Goal: Transaction & Acquisition: Purchase product/service

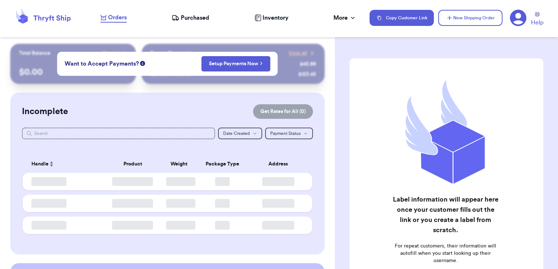
checkbox input "false"
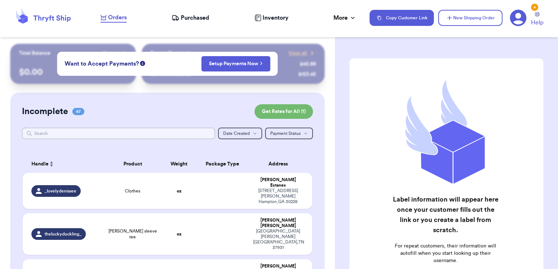
click at [163, 132] on input "text" at bounding box center [118, 134] width 193 height 12
type input "v"
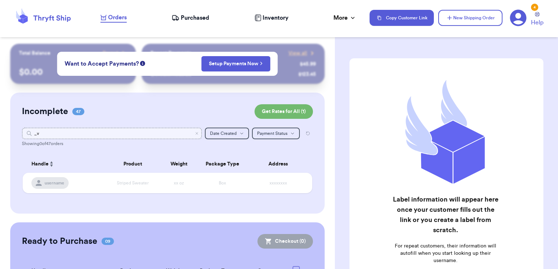
type input "_"
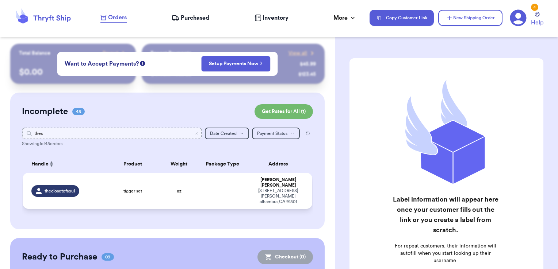
type input "thec"
click at [215, 190] on td at bounding box center [222, 191] width 52 height 36
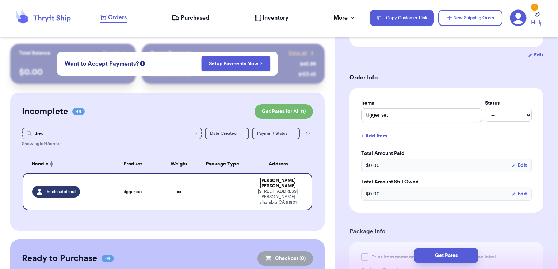
scroll to position [124, 0]
click at [375, 132] on button "+ Add Item" at bounding box center [446, 136] width 176 height 16
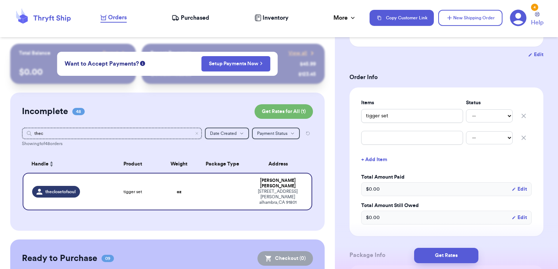
click at [381, 145] on div "-- Paid Owes" at bounding box center [446, 138] width 170 height 16
click at [385, 138] on input "text" at bounding box center [412, 138] width 102 height 14
type input "m"
type input "mi"
type input "mic"
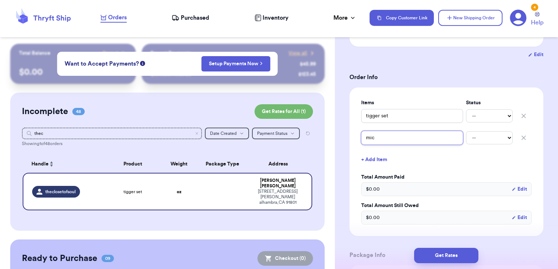
type input "mick"
type input "[PERSON_NAME]"
type input "micket"
type input "micket i"
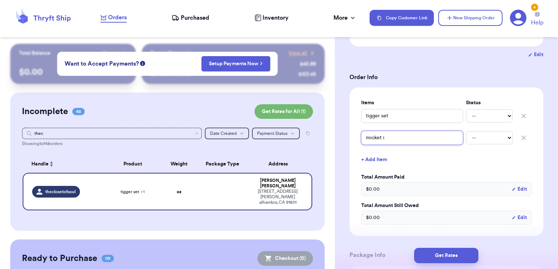
type input "micket"
type input "[PERSON_NAME]"
type input "mickey"
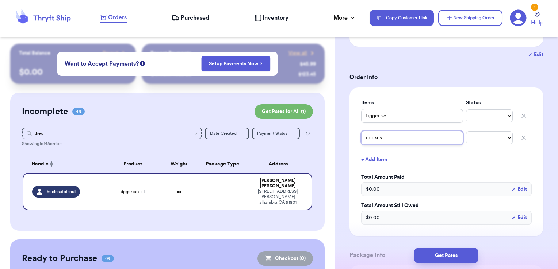
type input "[PERSON_NAME]"
type input "mickey it"
type input "mickey ite"
type input "mickey item"
type input "mickey items"
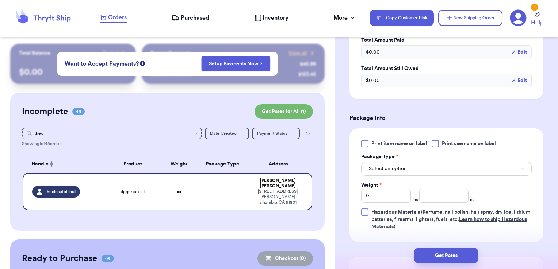
scroll to position [300, 0]
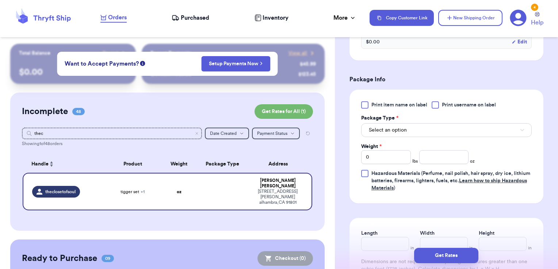
type input "mickey items"
click at [439, 102] on div at bounding box center [434, 104] width 7 height 7
click at [0, 0] on input "Print username on label" at bounding box center [0, 0] width 0 height 0
click at [423, 127] on button "Select an option" at bounding box center [446, 130] width 170 height 14
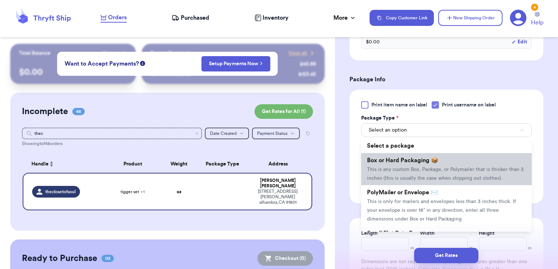
click at [406, 168] on span "This is any custom Box, Package, or Polymailer that is thicker than 3 inches (t…" at bounding box center [445, 174] width 157 height 14
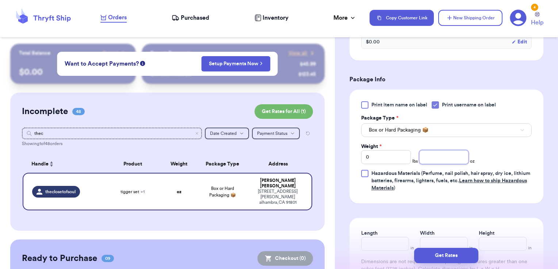
click at [438, 157] on input "number" at bounding box center [444, 157] width 50 height 14
type input "15.84"
type input "9"
type input "6.5"
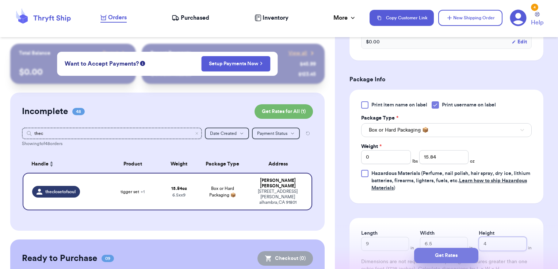
type input "4"
click at [466, 254] on button "Get Rates" at bounding box center [446, 255] width 64 height 15
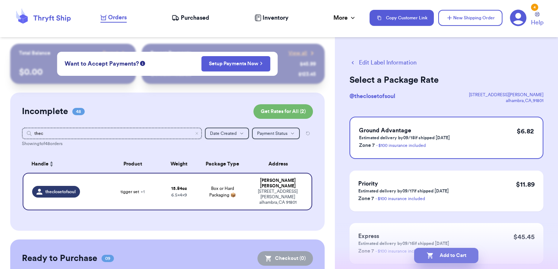
click at [466, 258] on button "Add to Cart" at bounding box center [446, 255] width 64 height 15
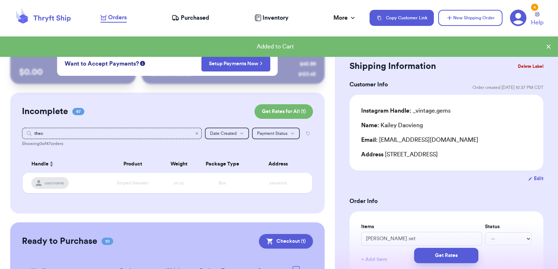
click at [196, 133] on icon "Clear search" at bounding box center [197, 134] width 2 height 2
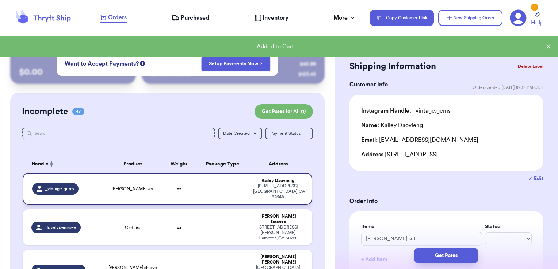
click at [204, 196] on td at bounding box center [222, 189] width 52 height 32
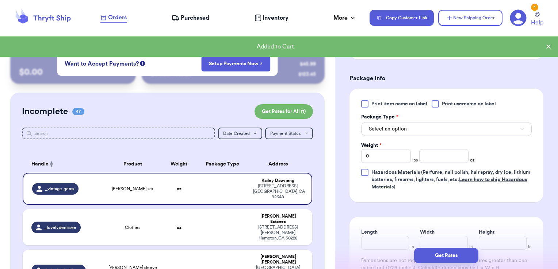
scroll to position [280, 0]
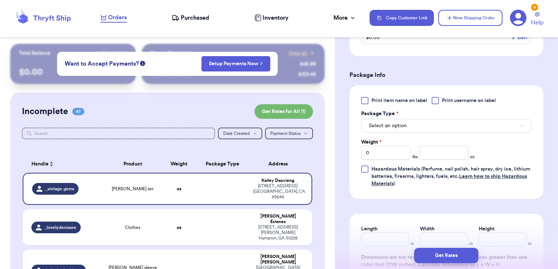
click at [450, 101] on span "Print username on label" at bounding box center [469, 100] width 54 height 7
click at [0, 0] on input "Print username on label" at bounding box center [0, 0] width 0 height 0
click at [440, 119] on button "Select an option" at bounding box center [446, 126] width 170 height 14
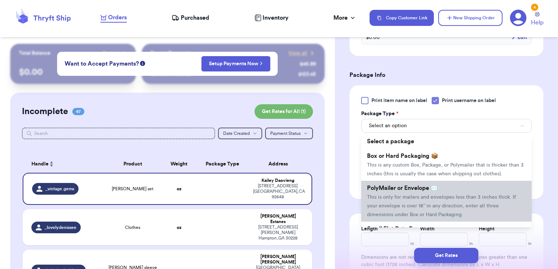
click at [419, 191] on span "PolyMailer or Envelope ✉️" at bounding box center [402, 188] width 71 height 6
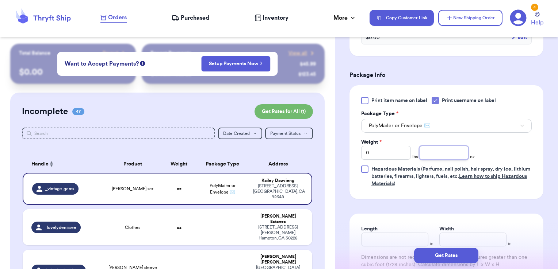
click at [427, 146] on input "number" at bounding box center [444, 153] width 50 height 14
type input "8.25"
click at [464, 254] on button "Get Rates" at bounding box center [446, 255] width 64 height 15
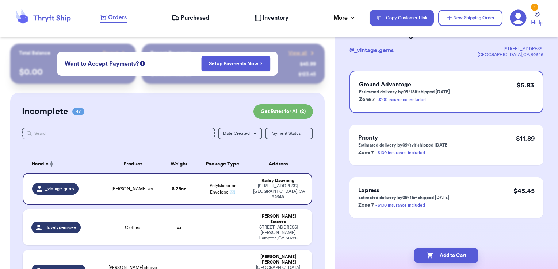
scroll to position [0, 0]
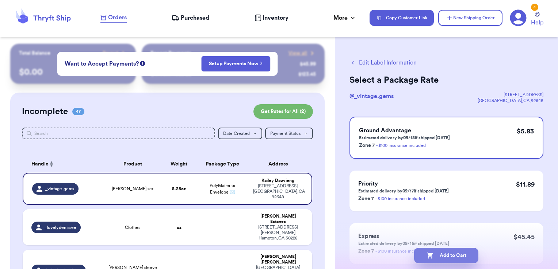
click at [461, 259] on button "Add to Cart" at bounding box center [446, 255] width 64 height 15
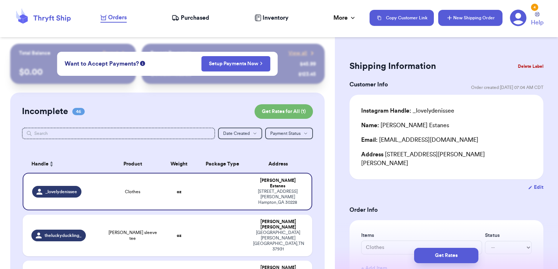
click at [460, 25] on button "New Shipping Order" at bounding box center [470, 18] width 64 height 16
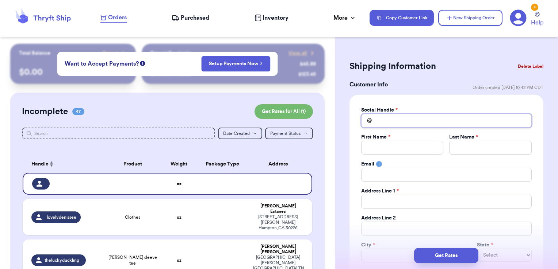
click at [413, 118] on input "Total Amount Paid" at bounding box center [446, 121] width 170 height 14
type input "a"
type input "an"
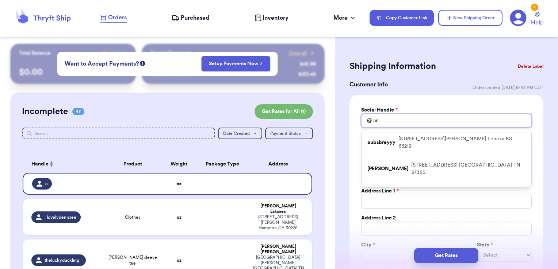
type input "ang"
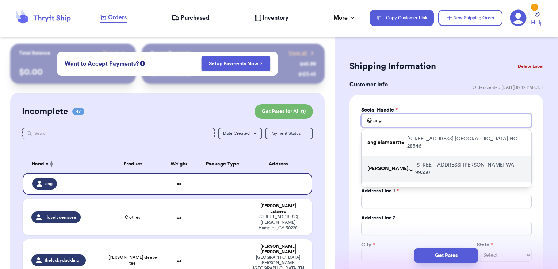
type input "ang"
click at [422, 162] on div "[PERSON_NAME]._ [STREET_ADDRESS][PERSON_NAME]" at bounding box center [446, 169] width 170 height 26
type input "[PERSON_NAME]._"
type input "[PERSON_NAME]"
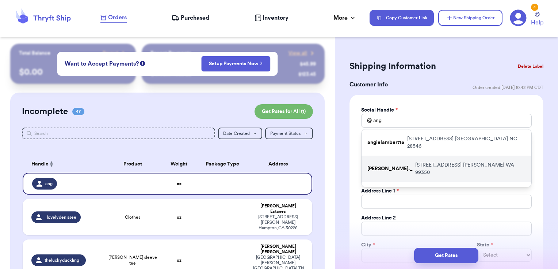
type input "[EMAIL_ADDRESS][DOMAIN_NAME]"
type input "[STREET_ADDRESS]"
type input "[PERSON_NAME]"
select select "WA"
type input "99350"
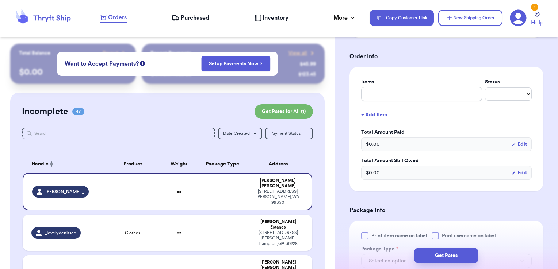
scroll to position [265, 0]
click at [403, 89] on input "text" at bounding box center [421, 93] width 121 height 14
type input "misc - thank you!"
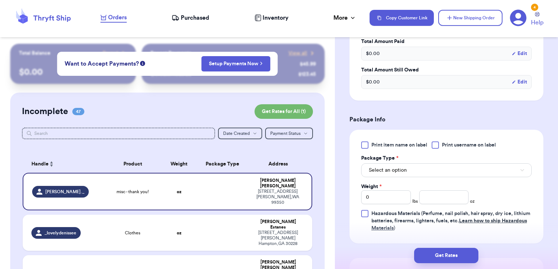
scroll to position [384, 0]
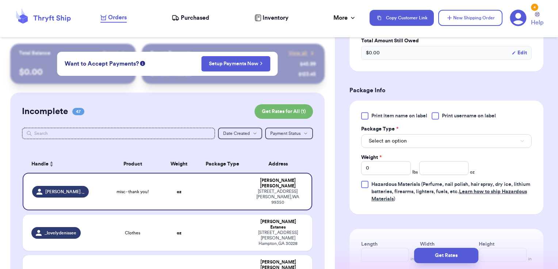
click at [452, 112] on span "Print username on label" at bounding box center [469, 115] width 54 height 7
click at [0, 0] on input "Print username on label" at bounding box center [0, 0] width 0 height 0
click at [437, 141] on button "Select an option" at bounding box center [446, 141] width 170 height 14
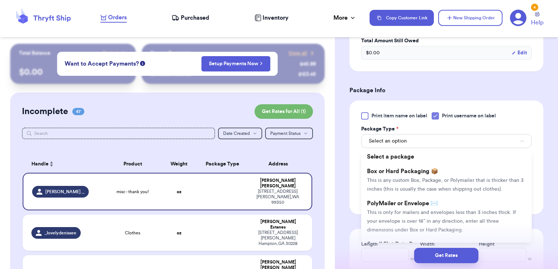
click at [417, 196] on li "Box or Hard Packaging 📦 This is any custom Box, Package, or Polymailer that is …" at bounding box center [446, 180] width 170 height 32
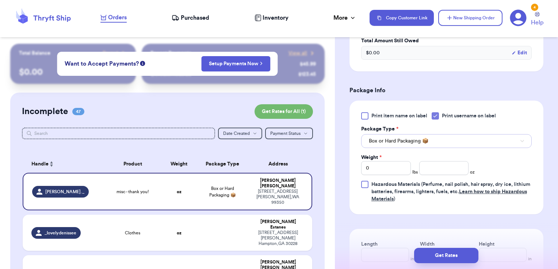
click at [409, 138] on span "Box or Hard Packaging 📦" at bounding box center [399, 141] width 60 height 7
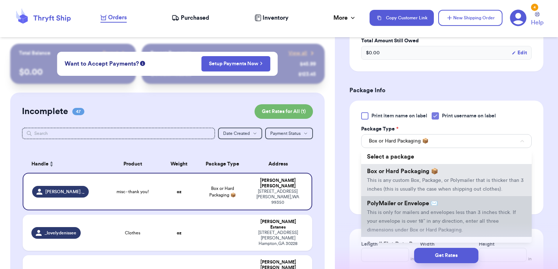
click at [398, 207] on span "PolyMailer or Envelope ✉️" at bounding box center [402, 204] width 71 height 6
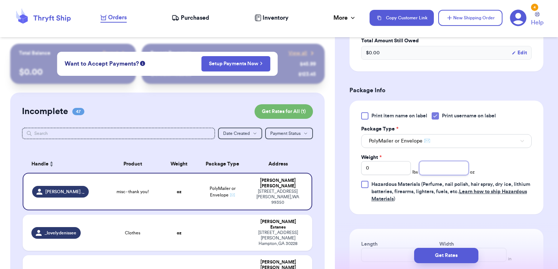
click at [437, 165] on input "number" at bounding box center [444, 168] width 50 height 14
type input "2.82"
click at [471, 260] on button "Get Rates" at bounding box center [446, 255] width 64 height 15
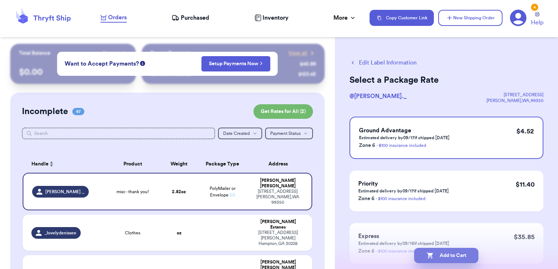
click at [469, 250] on button "Add to Cart" at bounding box center [446, 255] width 64 height 15
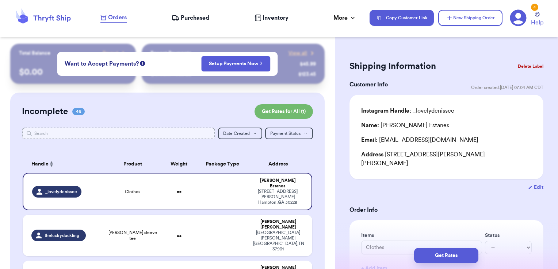
click at [181, 136] on input "text" at bounding box center [118, 134] width 193 height 12
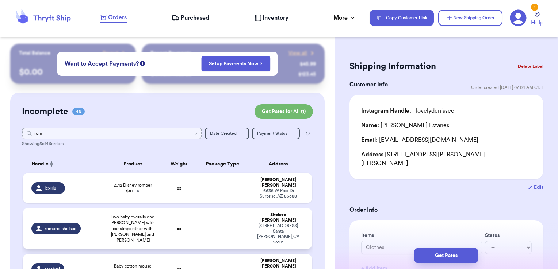
type input "rom"
click at [204, 210] on td at bounding box center [222, 229] width 52 height 42
type input "Two baby overalls one [PERSON_NAME] with car straps other with [PERSON_NAME] an…"
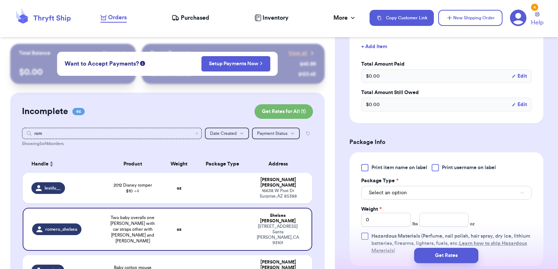
scroll to position [214, 0]
click at [453, 171] on span "Print username on label" at bounding box center [469, 167] width 54 height 7
click at [0, 0] on input "Print username on label" at bounding box center [0, 0] width 0 height 0
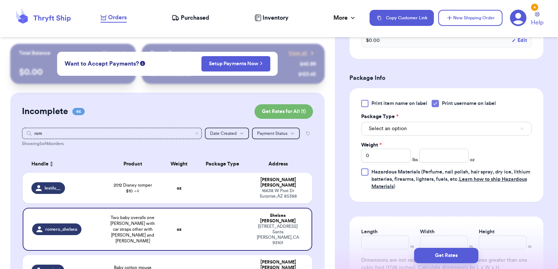
scroll to position [279, 0]
click at [425, 135] on button "Select an option" at bounding box center [446, 128] width 170 height 14
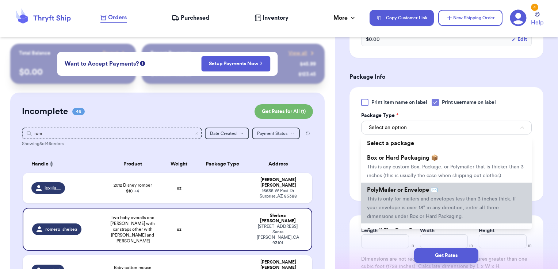
click at [413, 193] on span "PolyMailer or Envelope ✉️" at bounding box center [402, 190] width 71 height 6
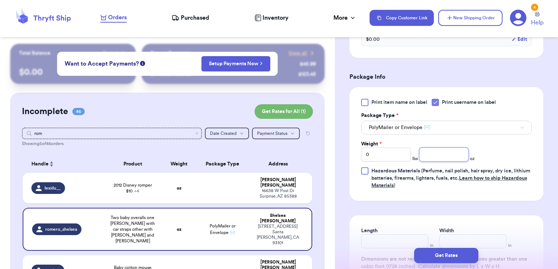
click at [441, 162] on input "number" at bounding box center [444, 155] width 50 height 14
type input "14.07"
click at [454, 256] on button "Get Rates" at bounding box center [446, 255] width 64 height 15
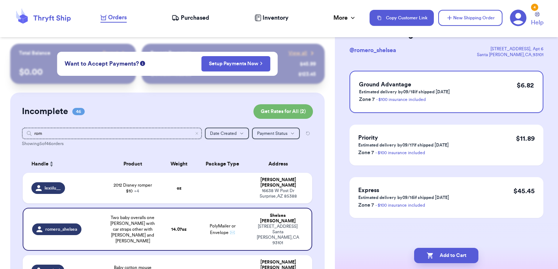
scroll to position [0, 0]
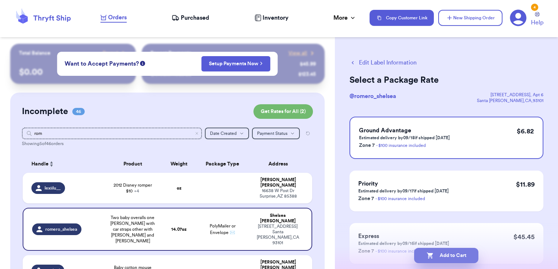
click at [465, 251] on button "Add to Cart" at bounding box center [446, 255] width 64 height 15
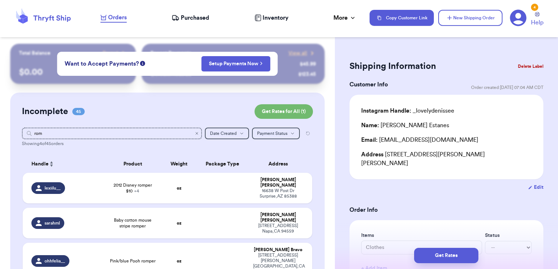
click at [196, 133] on icon "Clear search" at bounding box center [197, 134] width 2 height 2
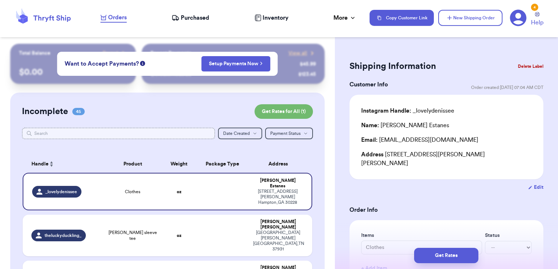
click at [147, 139] on input "text" at bounding box center [118, 134] width 193 height 12
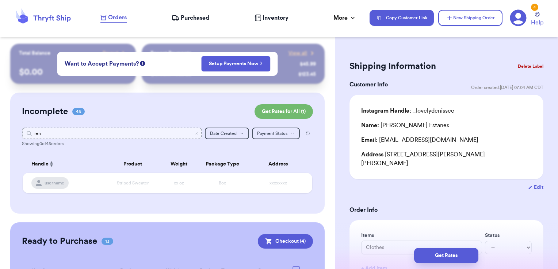
type input "re"
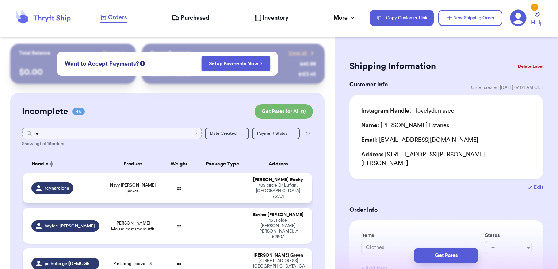
type input "re"
click at [207, 181] on td at bounding box center [222, 188] width 52 height 31
type input "Navy [PERSON_NAME] jacket"
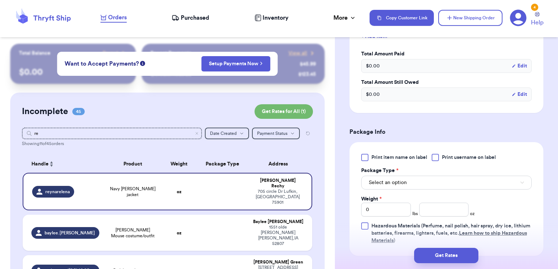
scroll to position [227, 0]
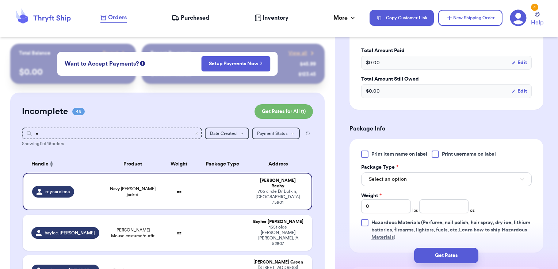
click at [448, 157] on span "Print username on label" at bounding box center [469, 154] width 54 height 7
click at [0, 0] on input "Print username on label" at bounding box center [0, 0] width 0 height 0
click at [436, 180] on button "Select an option" at bounding box center [446, 180] width 170 height 14
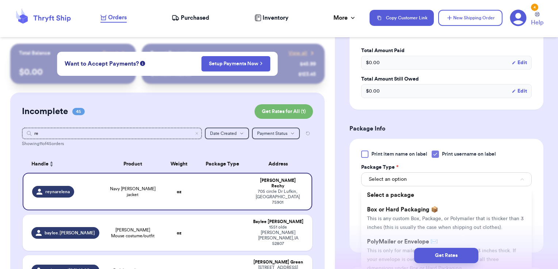
click at [396, 248] on div "Get Rates" at bounding box center [446, 255] width 223 height 27
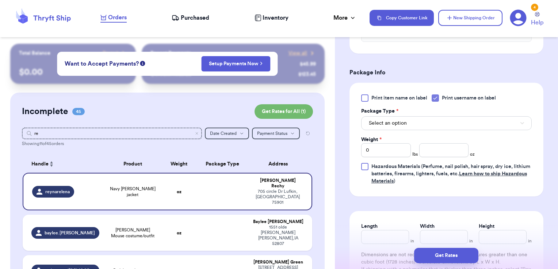
scroll to position [283, 0]
click at [394, 125] on span "Select an option" at bounding box center [388, 122] width 38 height 7
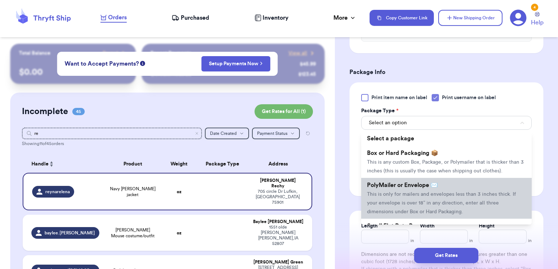
click at [394, 188] on span "PolyMailer or Envelope ✉️" at bounding box center [402, 186] width 71 height 6
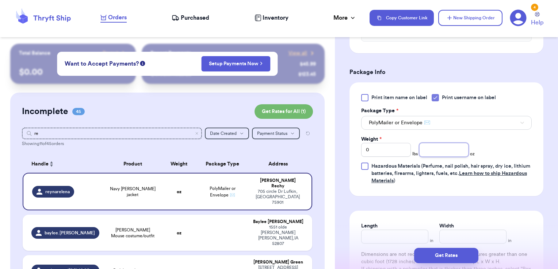
click at [447, 148] on input "number" at bounding box center [444, 150] width 50 height 14
type input "7.23"
click at [469, 262] on button "Get Rates" at bounding box center [446, 255] width 64 height 15
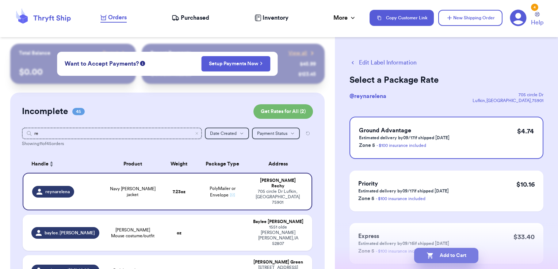
click at [456, 260] on button "Add to Cart" at bounding box center [446, 255] width 64 height 15
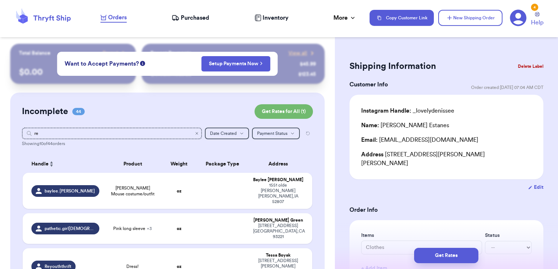
click at [195, 135] on icon "Clear search" at bounding box center [197, 133] width 4 height 4
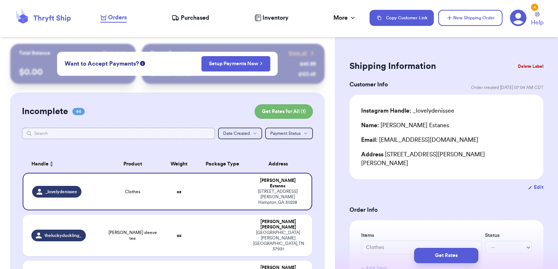
click at [135, 129] on input "text" at bounding box center [118, 134] width 193 height 12
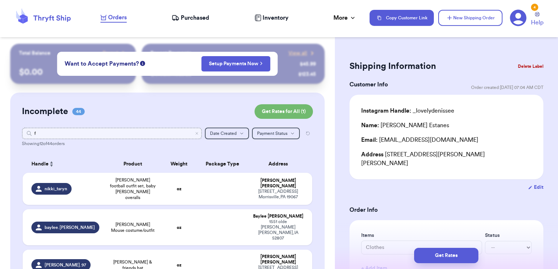
type input "fe"
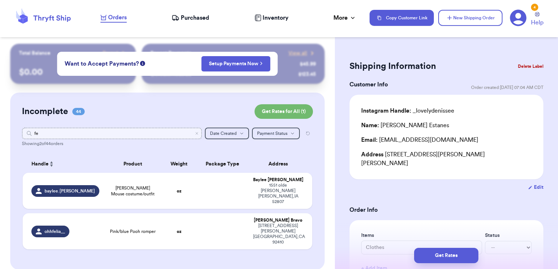
type input "f"
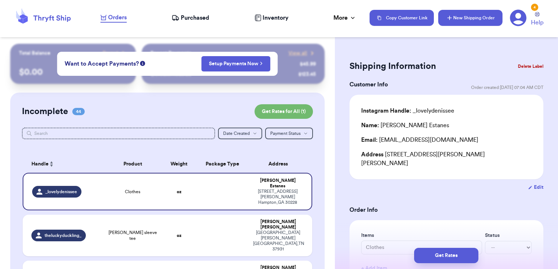
click at [464, 17] on button "New Shipping Order" at bounding box center [470, 18] width 64 height 16
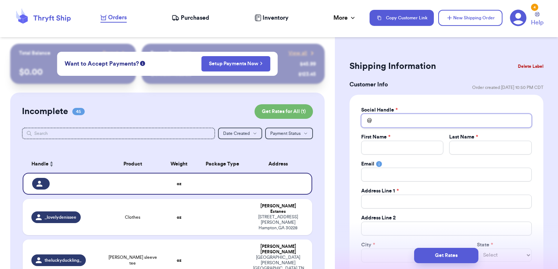
click at [398, 121] on input "Total Amount Paid" at bounding box center [446, 121] width 170 height 14
type input "f"
type input "fe"
type input "fen"
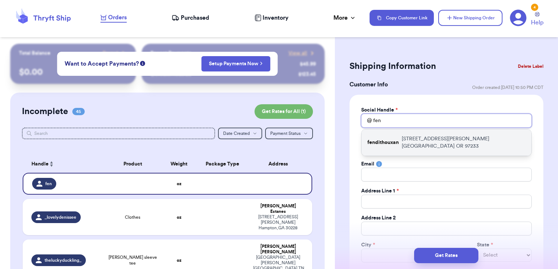
type input "fen"
click at [410, 139] on p "[STREET_ADDRESS][PERSON_NAME]" at bounding box center [464, 142] width 124 height 15
type input "fendithouxan"
type input "Beto"
type input "[PERSON_NAME]"
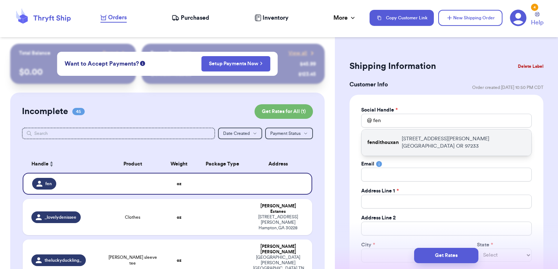
type input "[EMAIL_ADDRESS][DOMAIN_NAME]"
type input "[STREET_ADDRESS][PERSON_NAME]"
type input "[GEOGRAPHIC_DATA]"
select select "OR"
type input "97233"
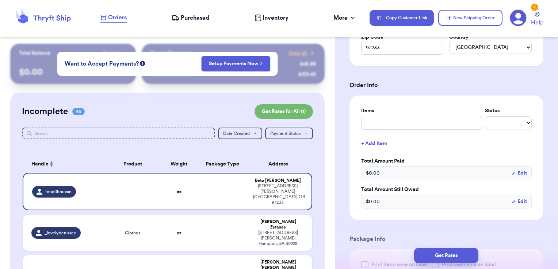
scroll to position [237, 0]
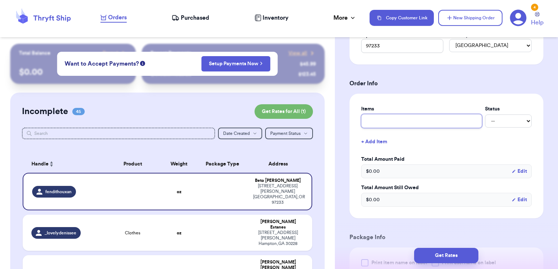
click at [414, 115] on input "text" at bounding box center [421, 121] width 121 height 14
type input "clothes- thank you!"
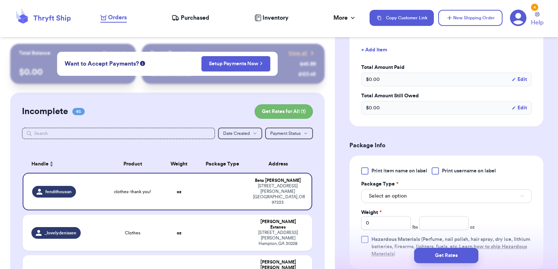
click at [445, 168] on span "Print username on label" at bounding box center [469, 171] width 54 height 7
click at [0, 0] on input "Print username on label" at bounding box center [0, 0] width 0 height 0
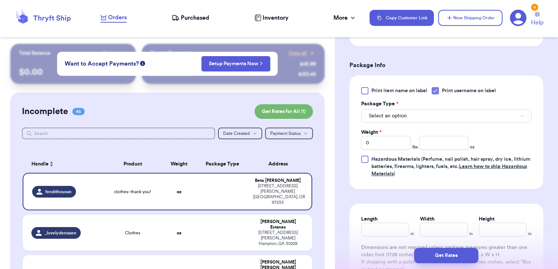
scroll to position [410, 0]
click at [402, 115] on span "Select an option" at bounding box center [388, 115] width 38 height 7
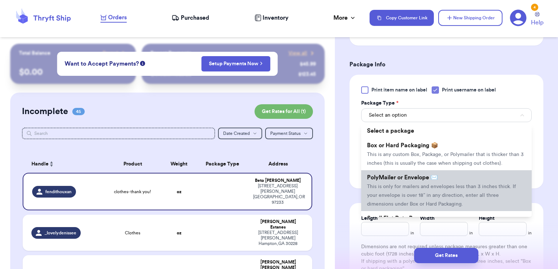
click at [399, 189] on li "PolyMailer or Envelope ✉️ This is only for mailers and envelopes less than 3 in…" at bounding box center [446, 190] width 170 height 41
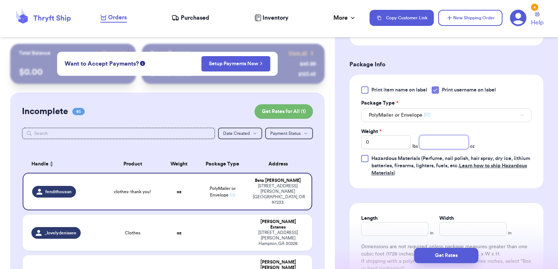
click at [433, 141] on input "number" at bounding box center [444, 142] width 50 height 14
type input "2.47"
click at [443, 256] on button "Get Rates" at bounding box center [446, 255] width 64 height 15
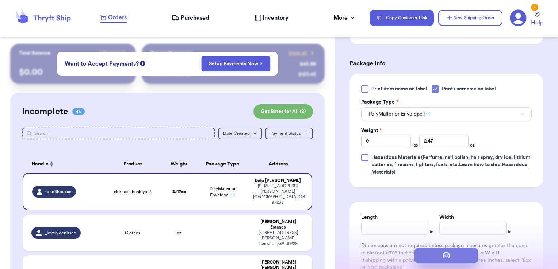
scroll to position [0, 0]
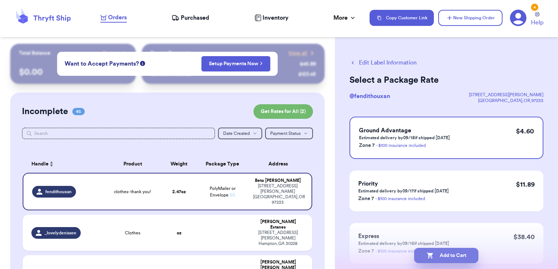
click at [463, 254] on button "Add to Cart" at bounding box center [446, 255] width 64 height 15
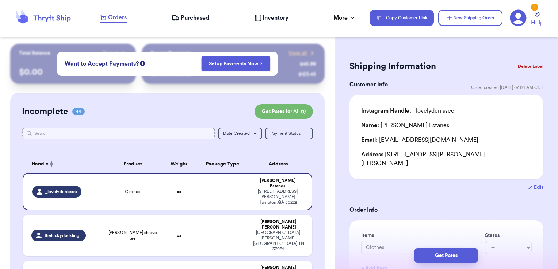
click at [209, 135] on input "text" at bounding box center [118, 134] width 193 height 12
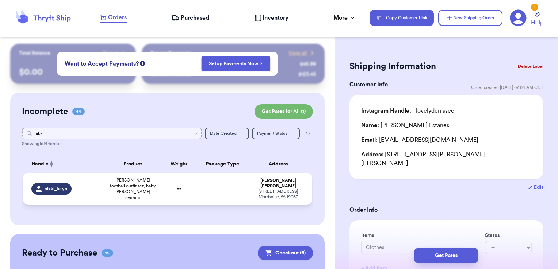
type input "nikk"
click at [202, 196] on td at bounding box center [222, 189] width 52 height 32
type input "[PERSON_NAME] football outfit set, baby [PERSON_NAME] overalls"
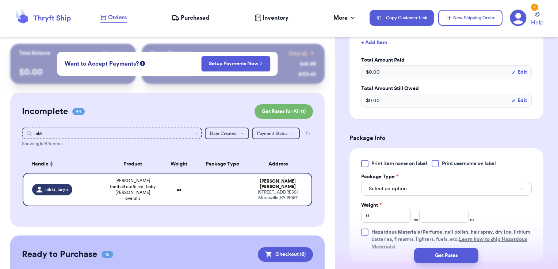
scroll to position [219, 0]
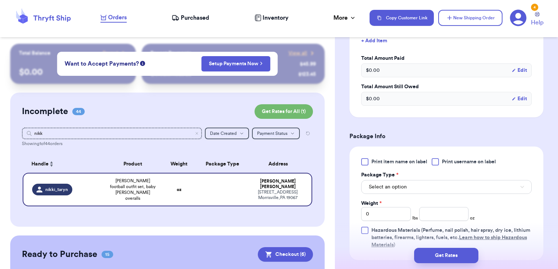
click at [437, 159] on div at bounding box center [434, 161] width 7 height 7
click at [0, 0] on input "Print username on label" at bounding box center [0, 0] width 0 height 0
click at [410, 182] on button "Select an option" at bounding box center [446, 187] width 170 height 14
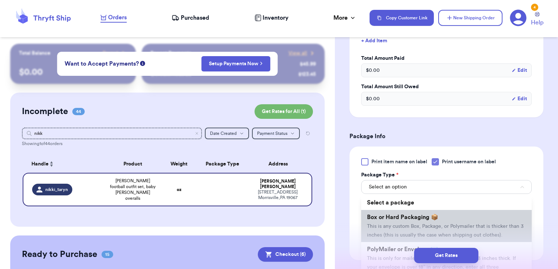
click at [385, 221] on li "Box or Hard Packaging 📦 This is any custom Box, Package, or Polymailer that is …" at bounding box center [446, 226] width 170 height 32
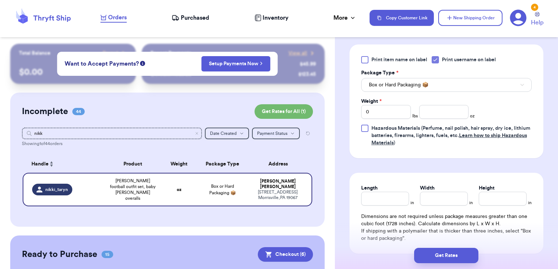
scroll to position [323, 0]
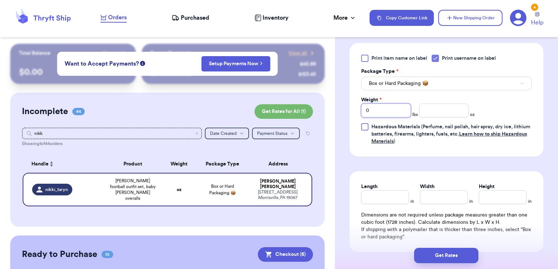
drag, startPoint x: 338, startPoint y: 110, endPoint x: 324, endPoint y: 110, distance: 14.2
click at [324, 110] on div "Customer Link New Order Total Balance Payout $ 0.00 Recent Payments View all @ …" at bounding box center [279, 134] width 558 height 269
type input "1"
type input "1.62"
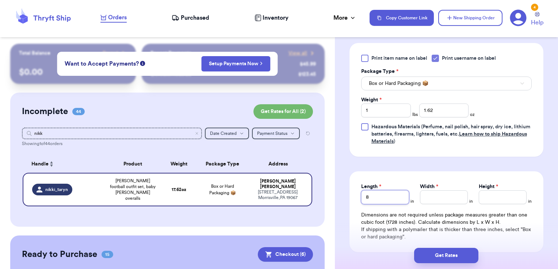
type input "8"
type input "6"
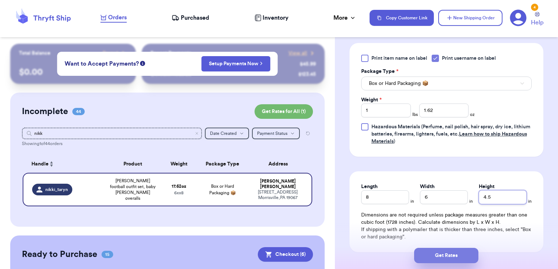
type input "4.5"
click at [435, 262] on button "Get Rates" at bounding box center [446, 255] width 64 height 15
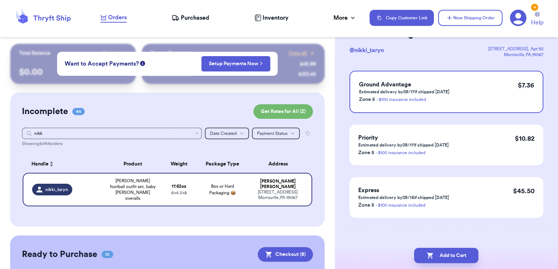
scroll to position [0, 0]
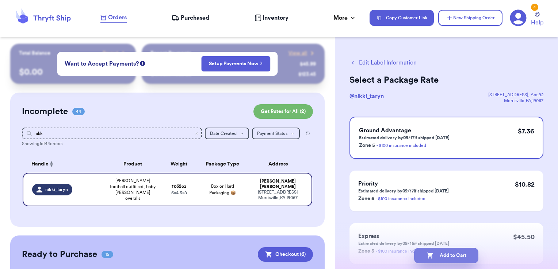
click at [451, 258] on button "Add to Cart" at bounding box center [446, 255] width 64 height 15
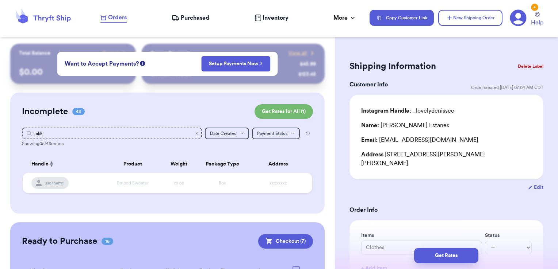
click at [195, 135] on icon "Clear search" at bounding box center [197, 133] width 4 height 4
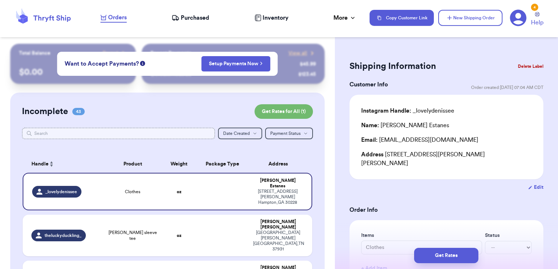
click at [69, 135] on input "text" at bounding box center [118, 134] width 193 height 12
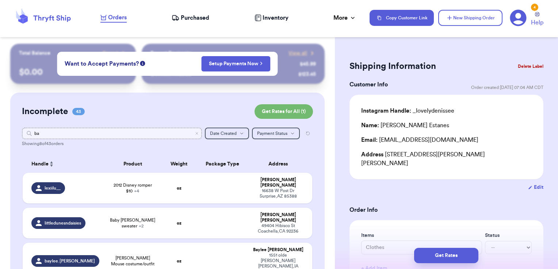
type input "bay"
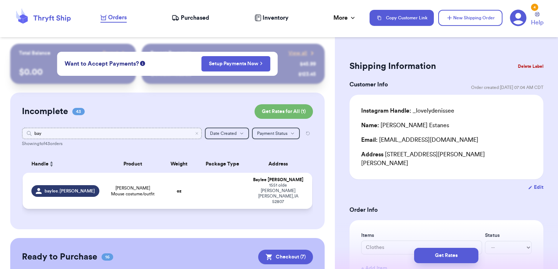
type input "bay"
click at [209, 191] on td at bounding box center [222, 191] width 52 height 36
type input "[PERSON_NAME] Mouse costume/outfit"
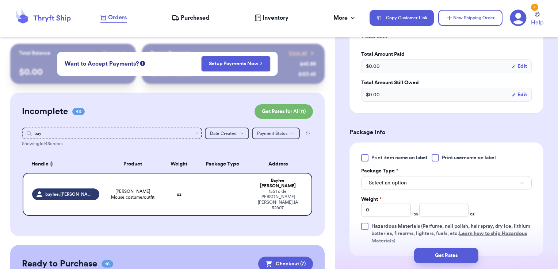
scroll to position [224, 0]
click at [442, 154] on label "Print username on label" at bounding box center [463, 156] width 64 height 7
click at [0, 0] on input "Print username on label" at bounding box center [0, 0] width 0 height 0
click at [421, 180] on button "Select an option" at bounding box center [446, 182] width 170 height 14
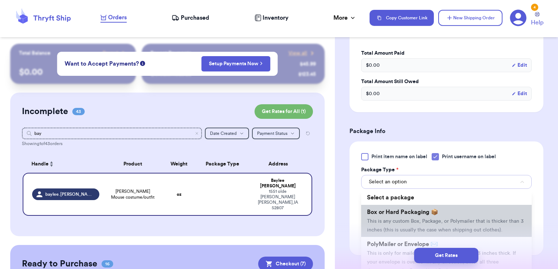
scroll to position [35, 0]
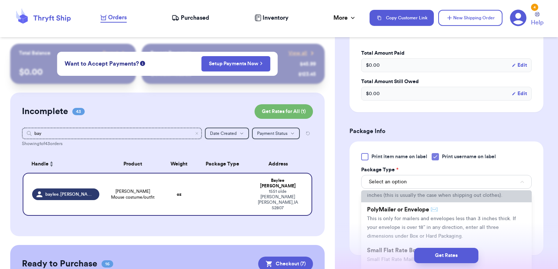
click at [405, 214] on li "PolyMailer or Envelope ✉️ This is only for mailers and envelopes less than 3 in…" at bounding box center [446, 223] width 170 height 41
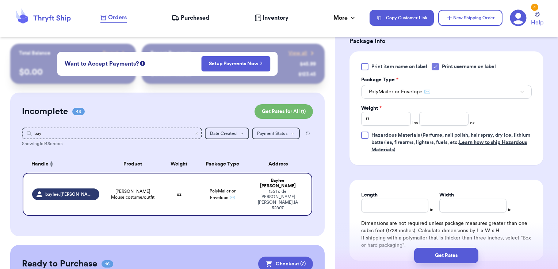
scroll to position [315, 0]
click at [428, 117] on input "number" at bounding box center [444, 118] width 50 height 14
type input "9.95"
click at [456, 253] on button "Get Rates" at bounding box center [446, 255] width 64 height 15
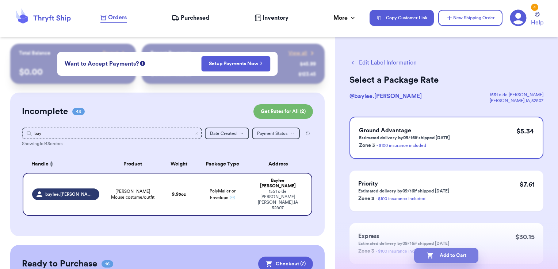
click at [470, 256] on button "Add to Cart" at bounding box center [446, 255] width 64 height 15
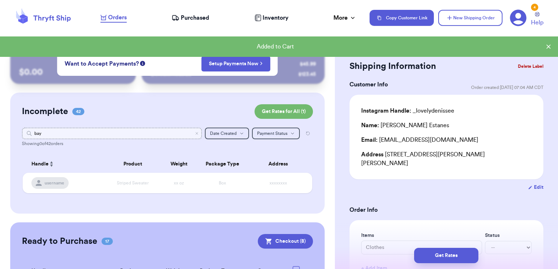
click at [194, 135] on input "bay" at bounding box center [112, 134] width 180 height 12
click at [189, 134] on input "bay" at bounding box center [112, 134] width 180 height 12
click at [196, 134] on icon "Clear search" at bounding box center [197, 134] width 2 height 2
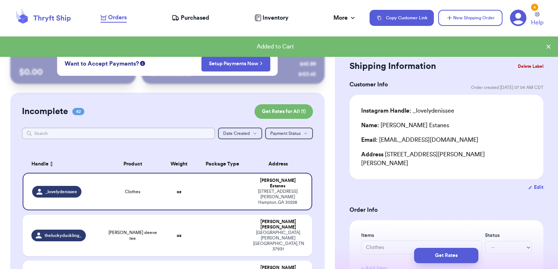
click at [162, 131] on input "text" at bounding box center [118, 134] width 193 height 12
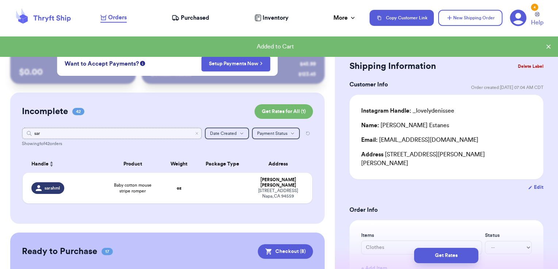
type input "sa"
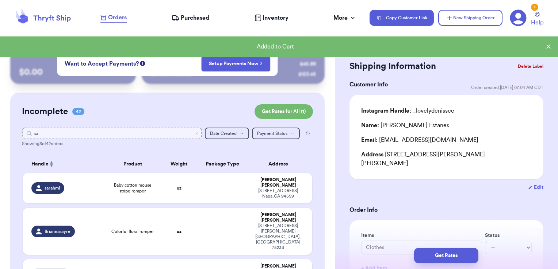
type input "s"
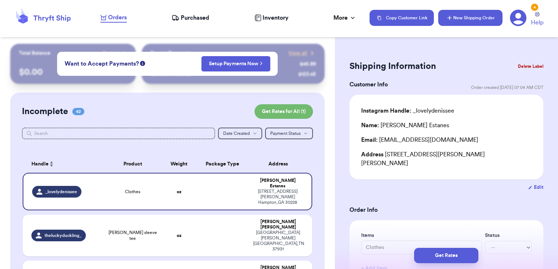
click at [482, 16] on button "New Shipping Order" at bounding box center [470, 18] width 64 height 16
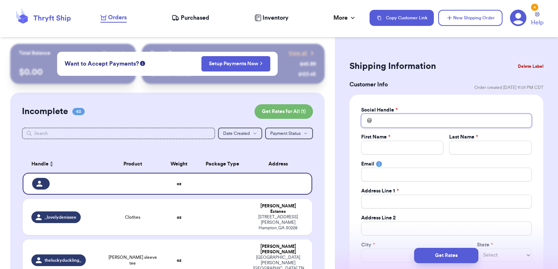
click at [416, 123] on input "Total Amount Paid" at bounding box center [446, 121] width 170 height 14
type input "s"
type input "sa"
type input "sar"
type input "[PERSON_NAME]"
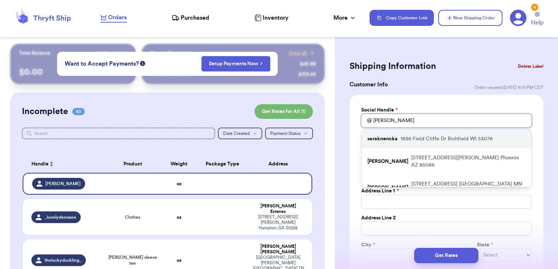
type input "[PERSON_NAME]"
click at [416, 138] on p "[STREET_ADDRESS][PERSON_NAME]" at bounding box center [446, 138] width 92 height 7
type input "saraknencka"
type input "[PERSON_NAME]"
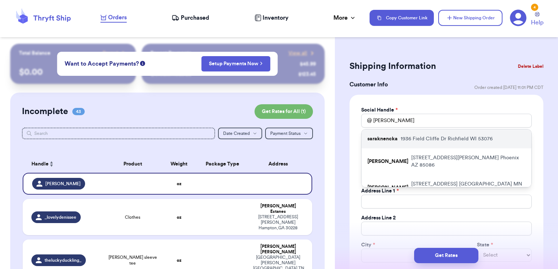
type input "[EMAIL_ADDRESS][DOMAIN_NAME]"
type input "1936 Field Cliffe Dr"
type input "Richfield"
select select "WI"
type input "53076"
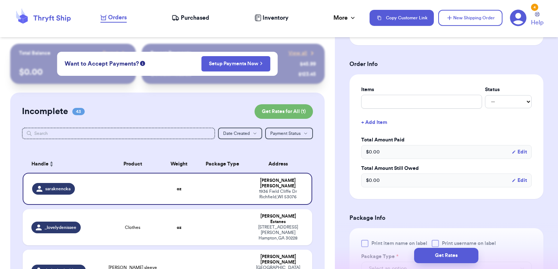
scroll to position [270, 0]
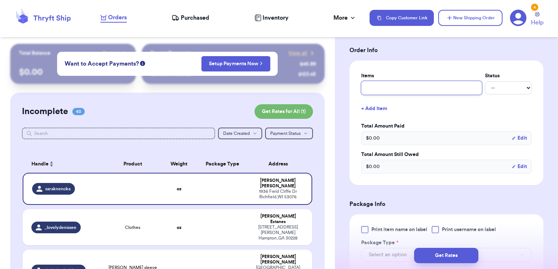
click at [404, 88] on input "text" at bounding box center [421, 88] width 121 height 14
type input "clothes- thank you!"
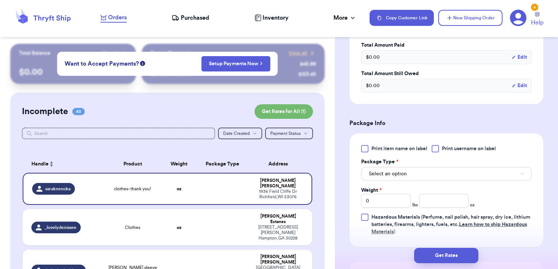
scroll to position [352, 0]
click at [440, 147] on label "Print username on label" at bounding box center [463, 148] width 64 height 7
click at [0, 0] on input "Print username on label" at bounding box center [0, 0] width 0 height 0
click at [419, 168] on button "Select an option" at bounding box center [446, 173] width 170 height 14
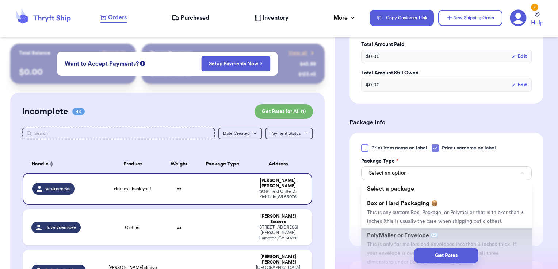
click at [395, 239] on span "PolyMailer or Envelope ✉️" at bounding box center [402, 236] width 71 height 6
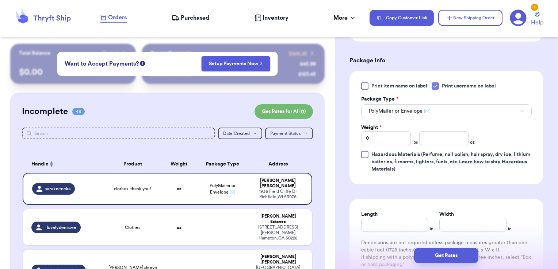
scroll to position [417, 0]
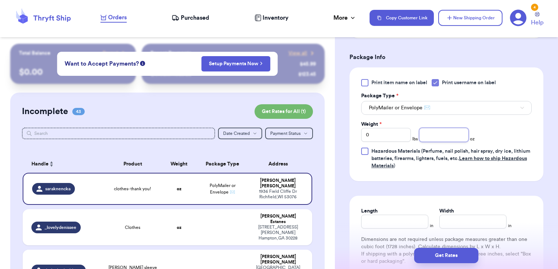
click at [433, 137] on input "number" at bounding box center [444, 135] width 50 height 14
type input "4.39"
click at [456, 256] on button "Get Rates" at bounding box center [446, 255] width 64 height 15
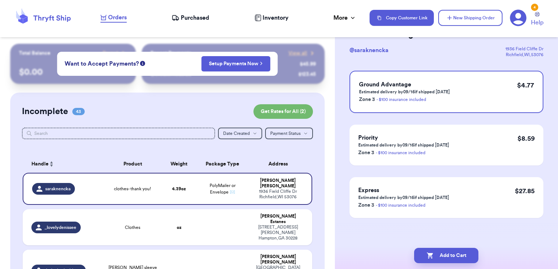
scroll to position [0, 0]
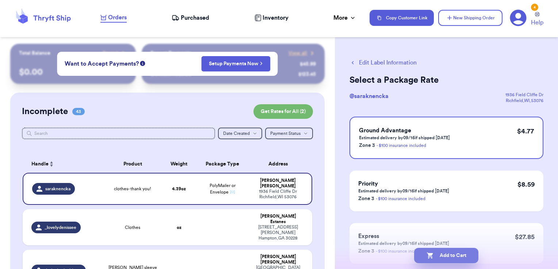
click at [462, 257] on button "Add to Cart" at bounding box center [446, 255] width 64 height 15
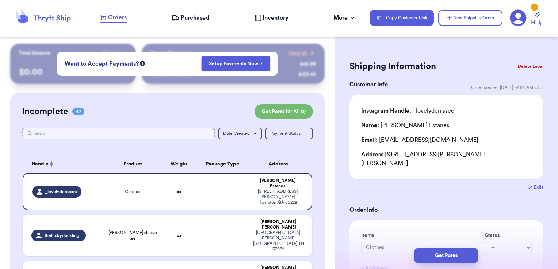
click at [150, 134] on input "text" at bounding box center [118, 134] width 193 height 12
type input "le"
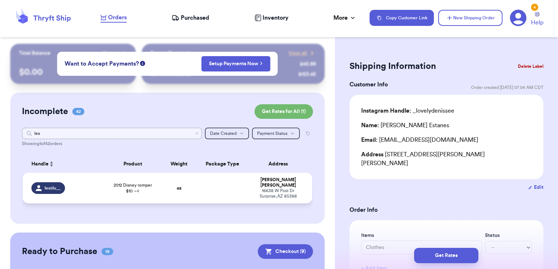
type input "lex"
click at [231, 184] on td at bounding box center [222, 188] width 52 height 31
type input "2012 Disney romper $10"
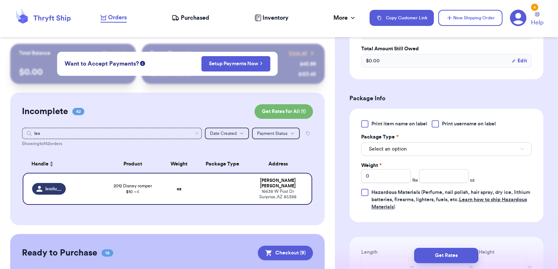
scroll to position [348, 0]
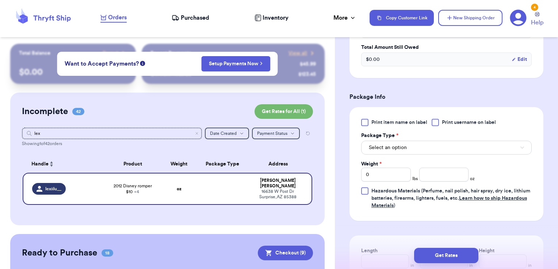
click at [444, 121] on span "Print username on label" at bounding box center [469, 122] width 54 height 7
click at [0, 0] on input "Print username on label" at bounding box center [0, 0] width 0 height 0
click at [439, 145] on button "Select an option" at bounding box center [446, 148] width 170 height 14
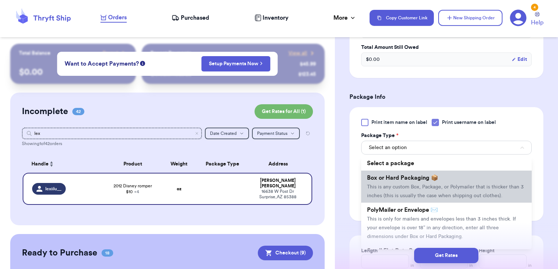
click at [421, 180] on span "Box or Hard Packaging 📦" at bounding box center [402, 178] width 71 height 6
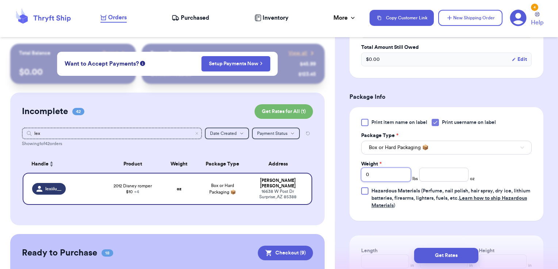
drag, startPoint x: 389, startPoint y: 176, endPoint x: 349, endPoint y: 177, distance: 40.6
click at [349, 177] on div "Shipping Information Delete Label Customer Info Order created: [DATE] 01:56 AM …" at bounding box center [446, 51] width 223 height 710
type input "1"
type input "8.85"
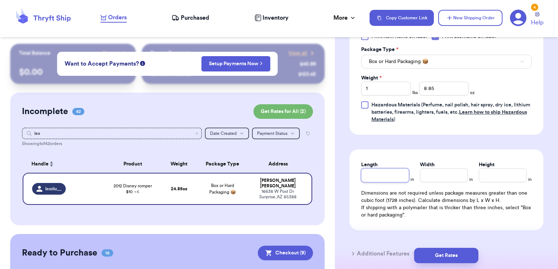
scroll to position [435, 0]
type input "8.5"
type input "12"
type input "3.5"
click at [434, 245] on div "Get Rates" at bounding box center [446, 255] width 223 height 27
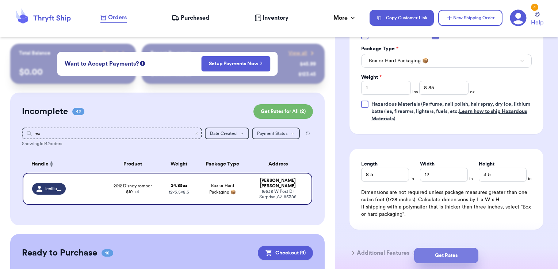
click at [431, 256] on button "Get Rates" at bounding box center [446, 255] width 64 height 15
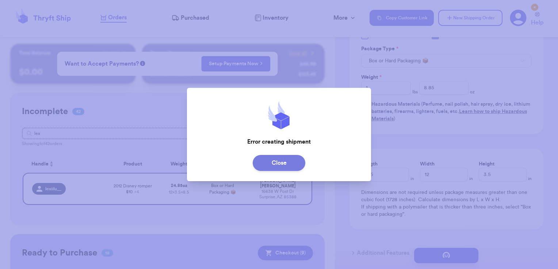
click at [262, 160] on button "Close" at bounding box center [279, 163] width 53 height 16
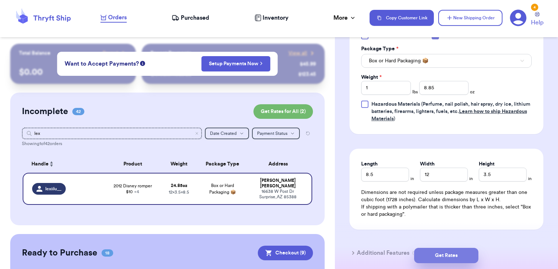
click at [452, 264] on button "Get Rates" at bounding box center [446, 255] width 64 height 15
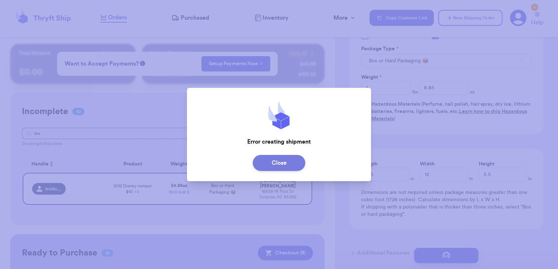
click at [283, 163] on button "Close" at bounding box center [279, 163] width 53 height 16
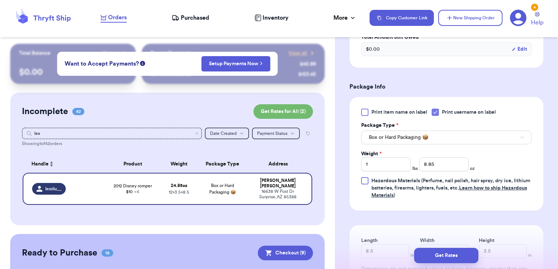
scroll to position [346, 0]
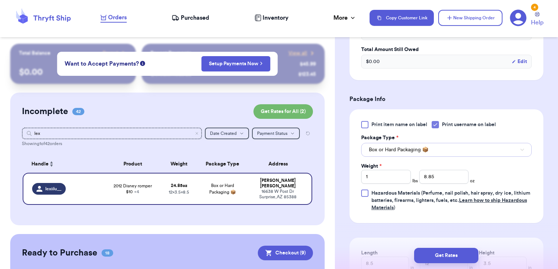
click at [409, 146] on span "Box or Hard Packaging 📦" at bounding box center [399, 149] width 60 height 7
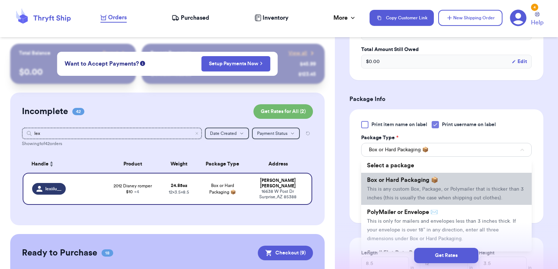
click at [410, 177] on span "Box or Hard Packaging 📦" at bounding box center [402, 180] width 71 height 6
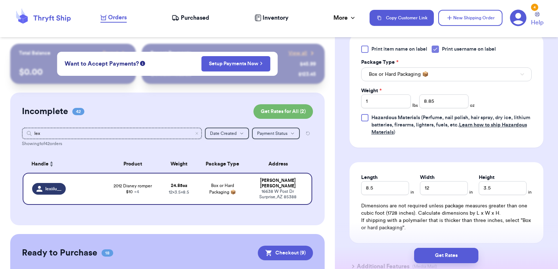
scroll to position [484, 0]
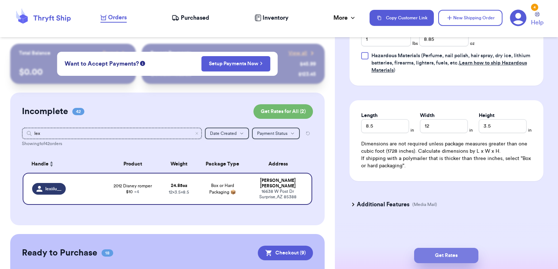
click at [454, 254] on button "Get Rates" at bounding box center [446, 255] width 64 height 15
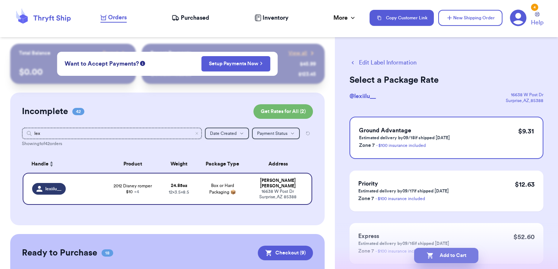
click at [466, 258] on button "Add to Cart" at bounding box center [446, 255] width 64 height 15
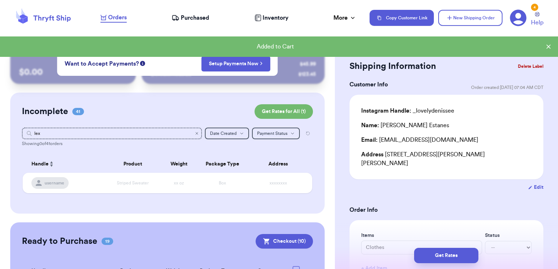
click at [196, 134] on icon "Clear search" at bounding box center [197, 134] width 2 height 2
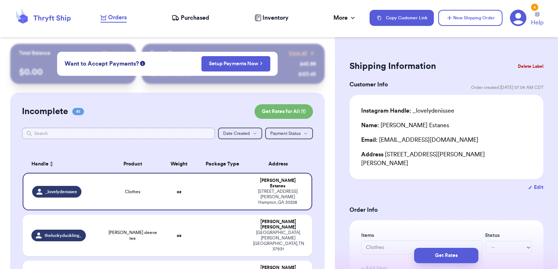
click at [192, 134] on input "text" at bounding box center [118, 134] width 193 height 12
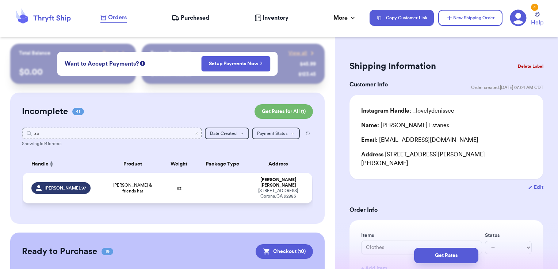
type input "za"
click at [225, 185] on td at bounding box center [222, 188] width 52 height 31
type input "[PERSON_NAME] & friends hat"
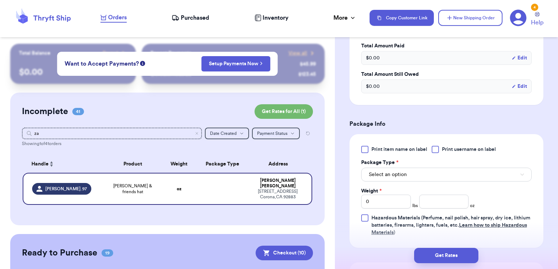
scroll to position [235, 0]
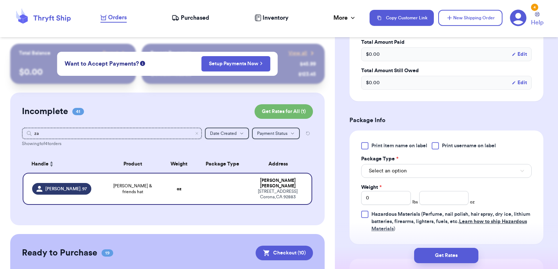
click at [439, 147] on div at bounding box center [434, 145] width 7 height 7
click at [0, 0] on input "Print username on label" at bounding box center [0, 0] width 0 height 0
click at [422, 176] on button "Select an option" at bounding box center [446, 171] width 170 height 14
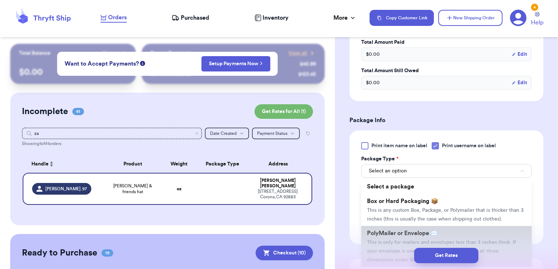
click at [399, 237] on span "PolyMailer or Envelope ✉️" at bounding box center [402, 234] width 71 height 6
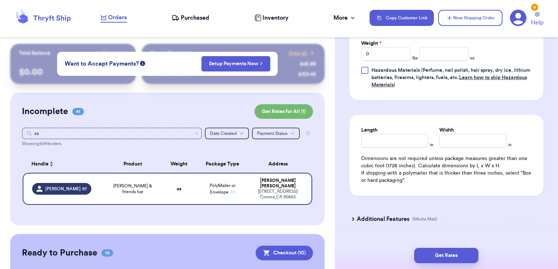
scroll to position [380, 0]
click at [427, 52] on input "number" at bounding box center [444, 54] width 50 height 14
type input "3.67"
click at [450, 253] on button "Get Rates" at bounding box center [446, 255] width 64 height 15
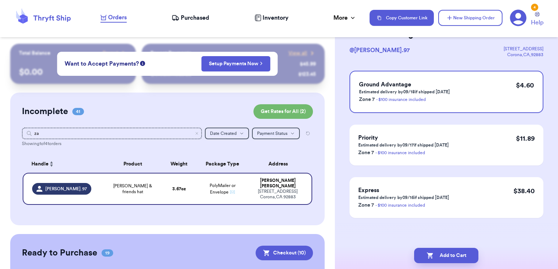
scroll to position [0, 0]
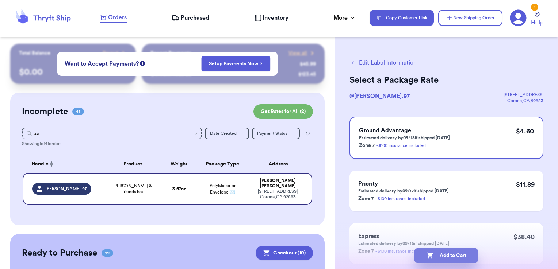
click at [467, 254] on button "Add to Cart" at bounding box center [446, 255] width 64 height 15
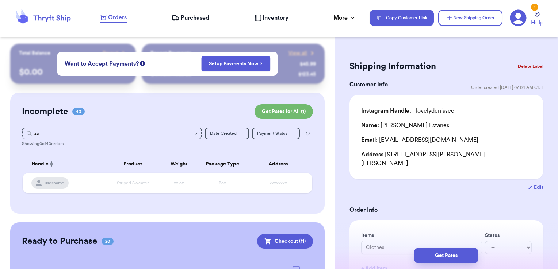
click at [196, 134] on icon "Clear search" at bounding box center [197, 134] width 2 height 2
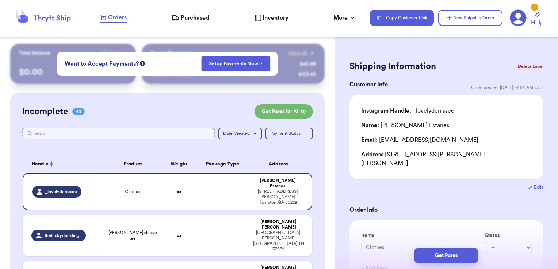
click at [175, 135] on input "text" at bounding box center [118, 134] width 193 height 12
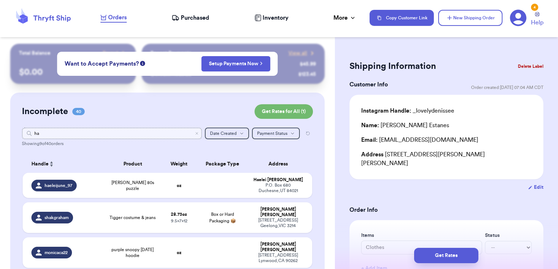
type input "hae"
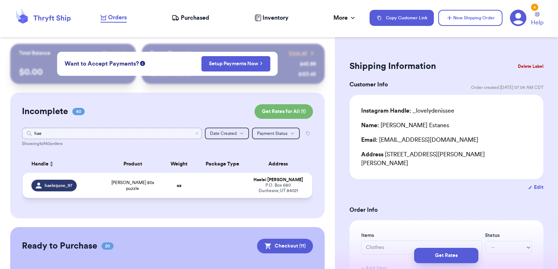
type input "hae"
click at [226, 193] on td at bounding box center [222, 185] width 52 height 25
type input "[PERSON_NAME] 80s puzzle"
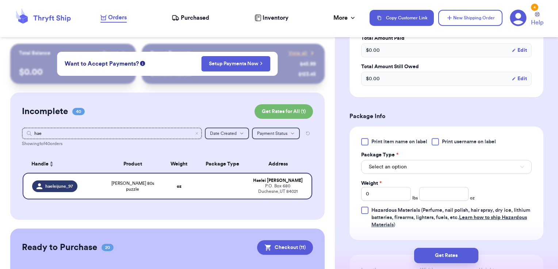
scroll to position [240, 0]
click at [439, 141] on div at bounding box center [434, 140] width 7 height 7
click at [0, 0] on input "Print username on label" at bounding box center [0, 0] width 0 height 0
click at [427, 161] on button "Select an option" at bounding box center [446, 166] width 170 height 14
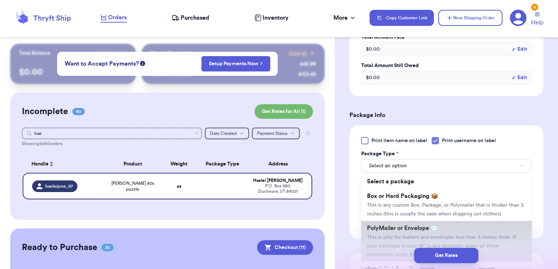
click at [404, 233] on li "PolyMailer or Envelope ✉️ This is only for mailers and envelopes less than 3 in…" at bounding box center [446, 241] width 170 height 41
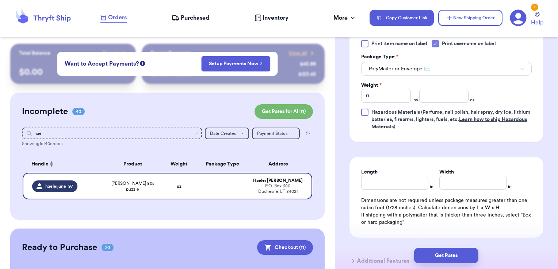
scroll to position [339, 0]
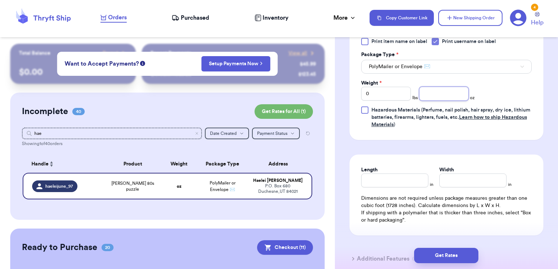
click at [435, 94] on input "number" at bounding box center [444, 94] width 50 height 14
type input "11.55"
click at [442, 255] on button "Get Rates" at bounding box center [446, 255] width 64 height 15
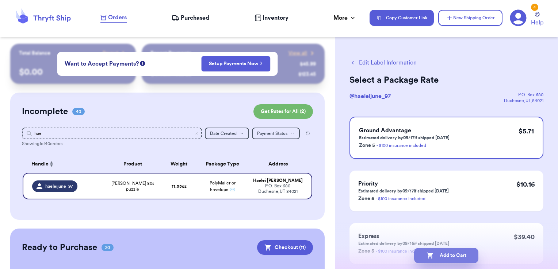
click at [460, 262] on button "Add to Cart" at bounding box center [446, 255] width 64 height 15
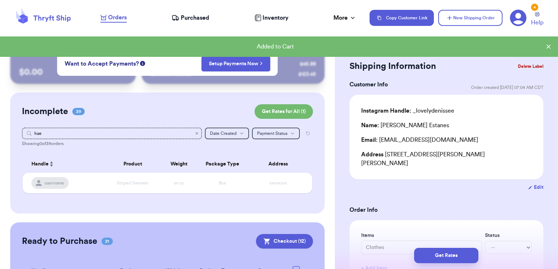
click at [196, 134] on icon "Clear search" at bounding box center [197, 134] width 2 height 2
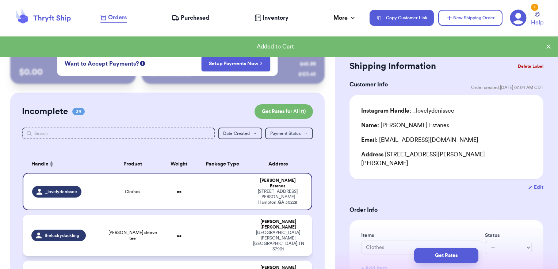
click at [197, 216] on td at bounding box center [222, 236] width 52 height 42
type input "[PERSON_NAME] sleeve tee"
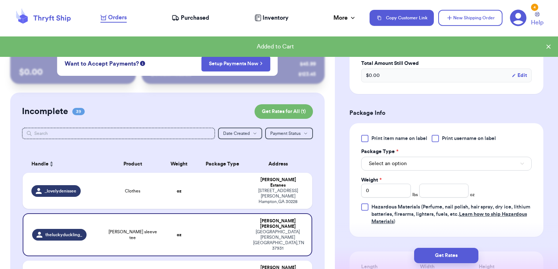
scroll to position [243, 0]
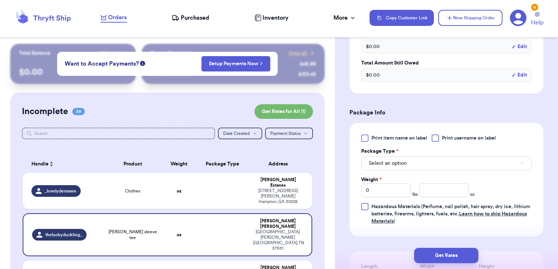
click at [440, 139] on label "Print username on label" at bounding box center [463, 138] width 64 height 7
click at [0, 0] on input "Print username on label" at bounding box center [0, 0] width 0 height 0
click at [427, 164] on button "Select an option" at bounding box center [446, 164] width 170 height 14
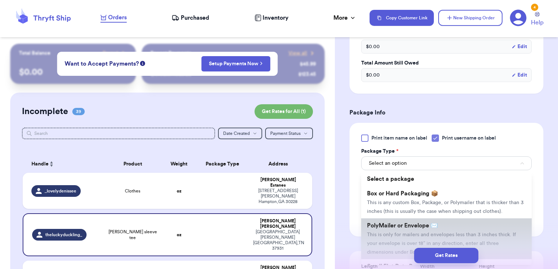
click at [399, 229] on span "PolyMailer or Envelope ✉️" at bounding box center [402, 226] width 71 height 6
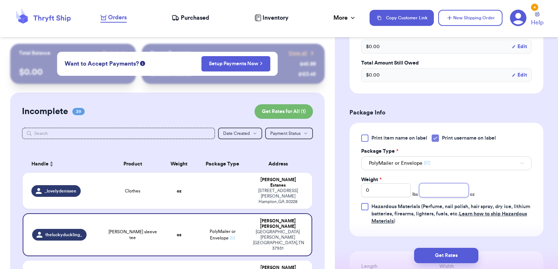
click at [433, 188] on input "number" at bounding box center [444, 191] width 50 height 14
type input "4.14"
click at [450, 253] on button "Get Rates" at bounding box center [446, 255] width 64 height 15
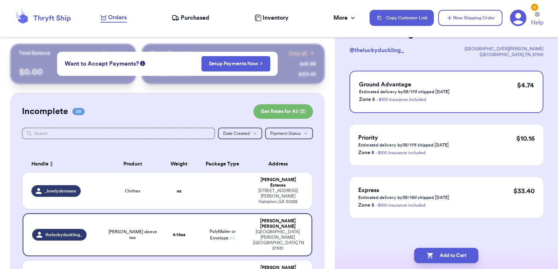
scroll to position [0, 0]
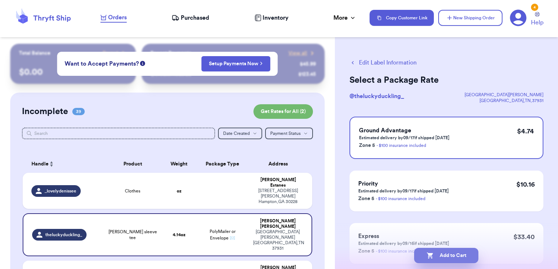
click at [470, 261] on button "Add to Cart" at bounding box center [446, 255] width 64 height 15
